Goal: Task Accomplishment & Management: Complete application form

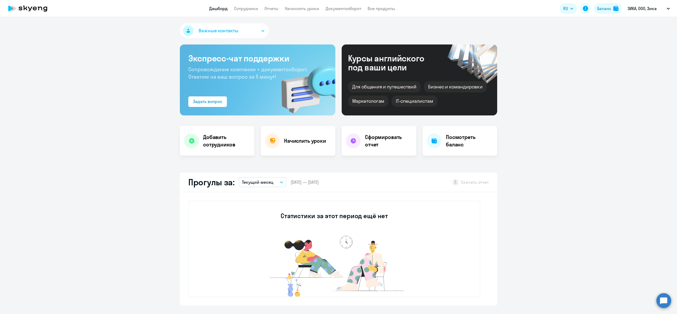
select select "30"
click at [212, 138] on h4 "Добавить сотрудников" at bounding box center [226, 140] width 47 height 15
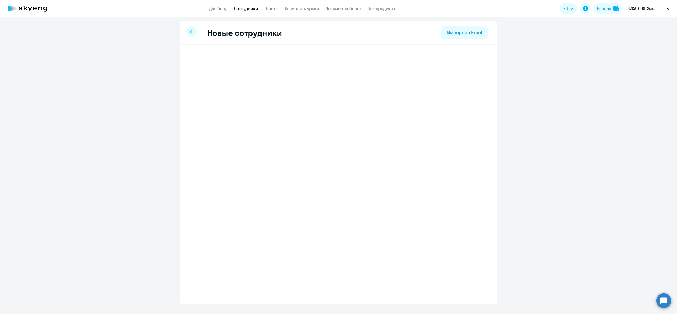
select select "english_adult_not_native_speaker"
select select "3"
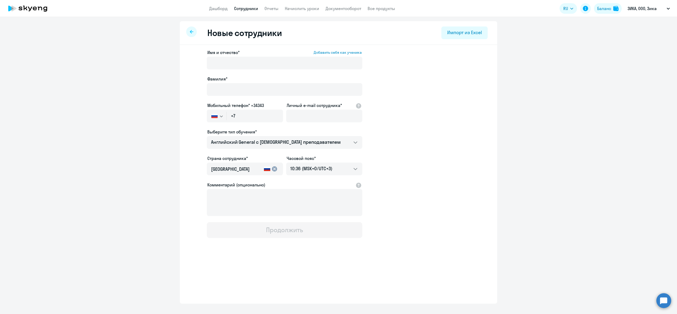
click at [240, 74] on div "Имя и отчество* Добавить себя как ученика [PERSON_NAME]* Мобильный телефон* +34…" at bounding box center [284, 143] width 155 height 189
click at [236, 63] on input "Имя и отчество* Добавить себя как ученика" at bounding box center [284, 63] width 155 height 13
type input "[PERSON_NAME]"
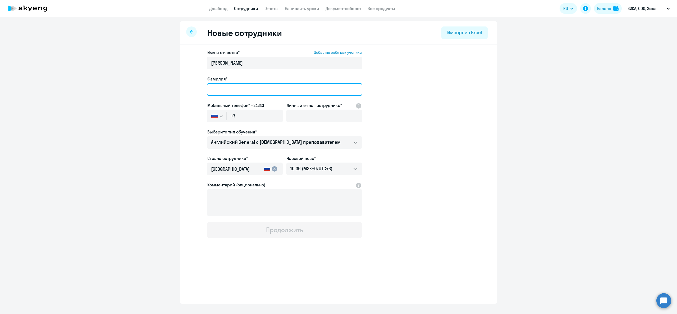
click at [240, 89] on input "Фамилия*" at bounding box center [284, 89] width 155 height 13
type input "[PERSON_NAME]"
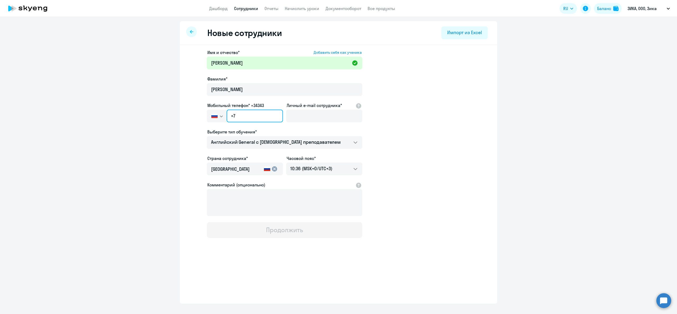
click at [243, 111] on input "+7" at bounding box center [255, 115] width 56 height 13
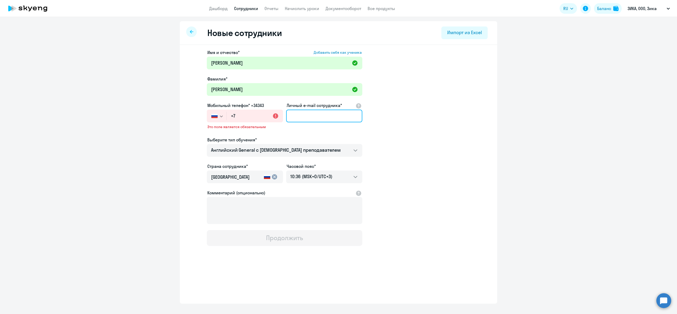
drag, startPoint x: 300, startPoint y: 116, endPoint x: 301, endPoint y: 113, distance: 3.8
click at [300, 116] on input "Личный e-mail сотрудника*" at bounding box center [324, 115] width 76 height 13
paste input "[EMAIL_ADDRESS][DOMAIN_NAME]"
type input "[EMAIL_ADDRESS][DOMAIN_NAME]"
drag, startPoint x: 250, startPoint y: 109, endPoint x: 253, endPoint y: 111, distance: 3.1
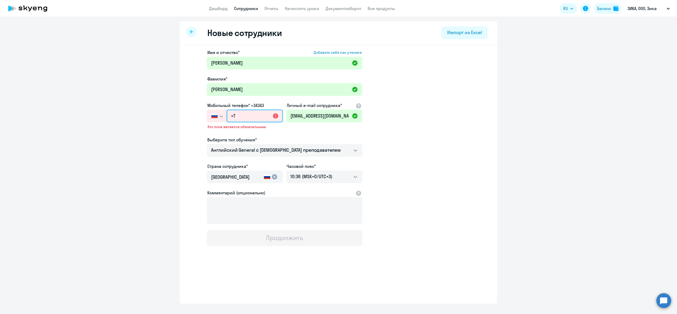
click at [251, 109] on input "+7" at bounding box center [255, 115] width 56 height 13
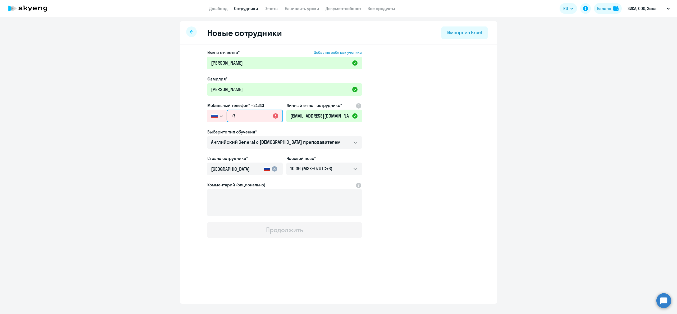
paste input "[PHONE_NUMBER]"
type input "[PHONE_NUMBER]"
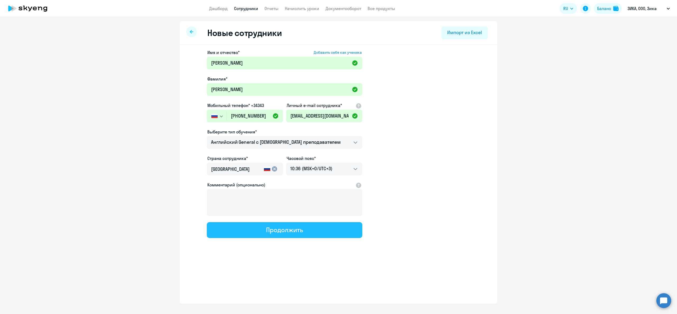
click at [288, 226] on div "Продолжить" at bounding box center [284, 229] width 37 height 8
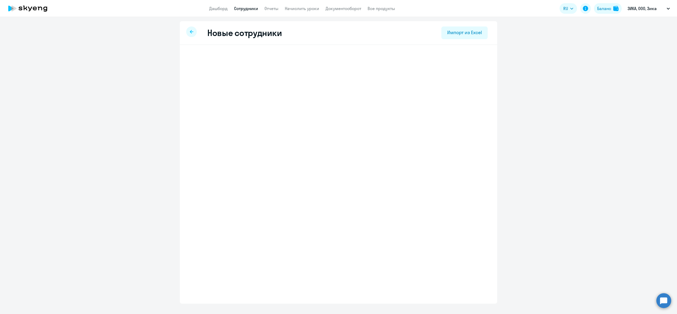
select select "english_adult_not_native_speaker"
select select "3"
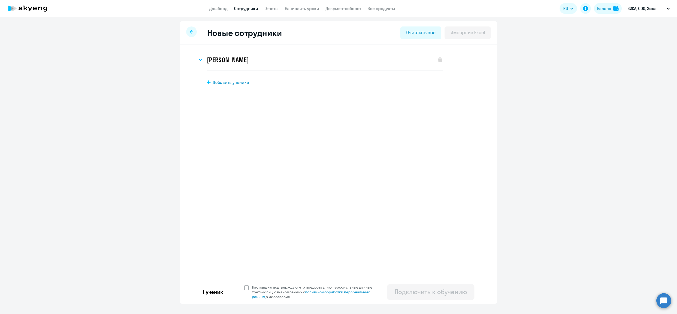
click at [244, 284] on label "Настоящим подтверждаю, что предоставляю персональные данные третьих лиц, ознако…" at bounding box center [311, 291] width 135 height 14
click at [244, 284] on input "Настоящим подтверждаю, что предоставляю персональные данные третьих лиц, ознако…" at bounding box center [244, 284] width 0 height 0
checkbox input "true"
click at [459, 293] on div "Подключить к обучению" at bounding box center [430, 291] width 72 height 8
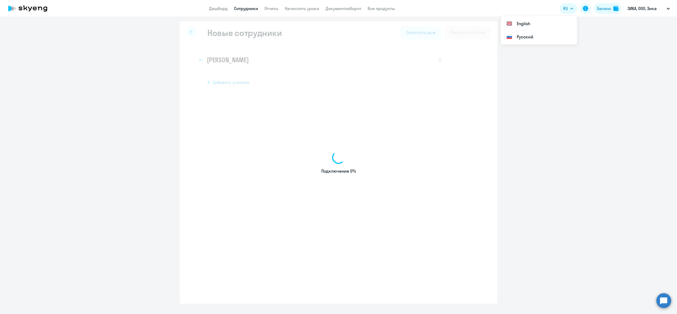
select select "english_adult_not_native_speaker"
select select "3"
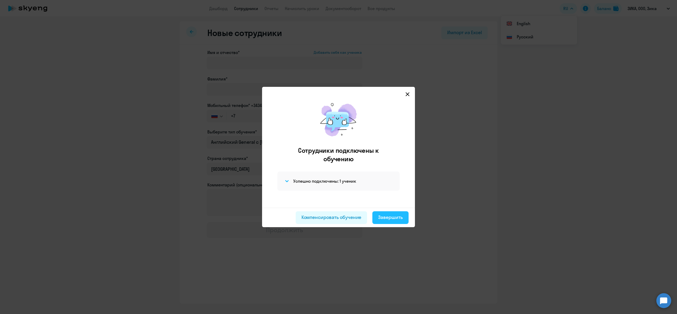
click at [389, 211] on button "Завершить" at bounding box center [390, 217] width 36 height 13
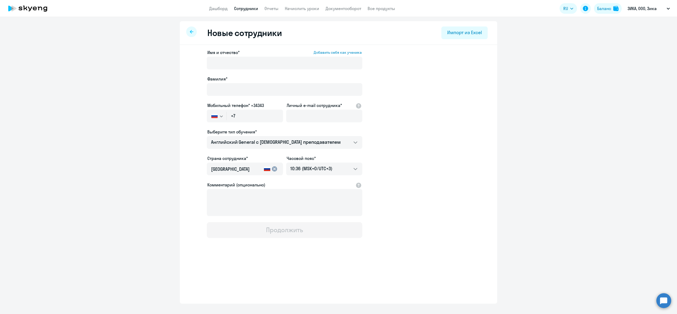
select select "30"
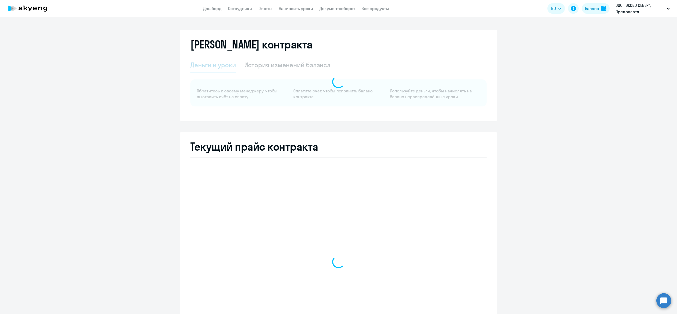
select select "english_adult_not_native_speaker"
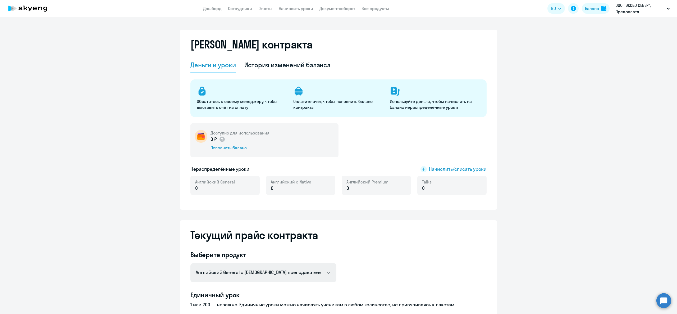
scroll to position [159, 0]
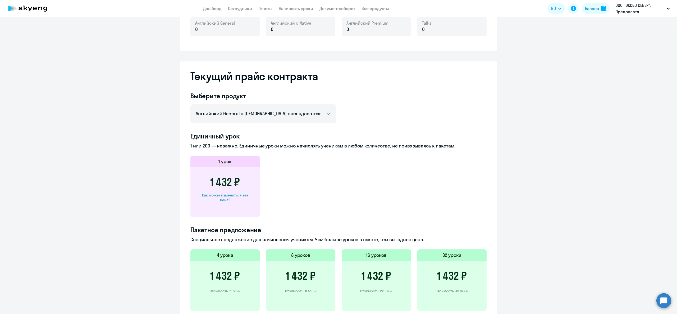
click at [222, 195] on div "Как может измениться эта цена?" at bounding box center [225, 197] width 52 height 10
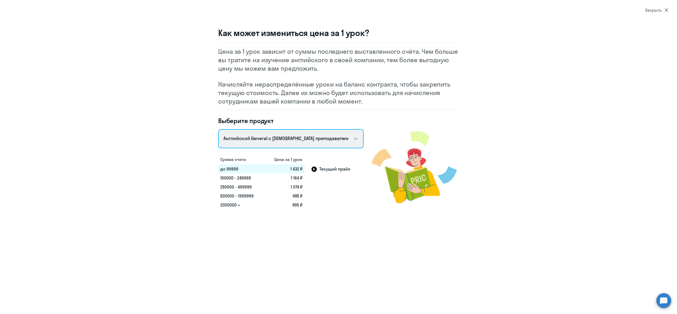
click at [255, 133] on select "Talks 15 минутные разговоры на английском Английский General с русскоговорящим …" at bounding box center [290, 138] width 145 height 19
select select "english_adult_not_native_speaker_premium"
click at [218, 129] on select "Talks 15 минутные разговоры на английском Английский General с русскоговорящим …" at bounding box center [290, 138] width 145 height 19
